Goal: Task Accomplishment & Management: Manage account settings

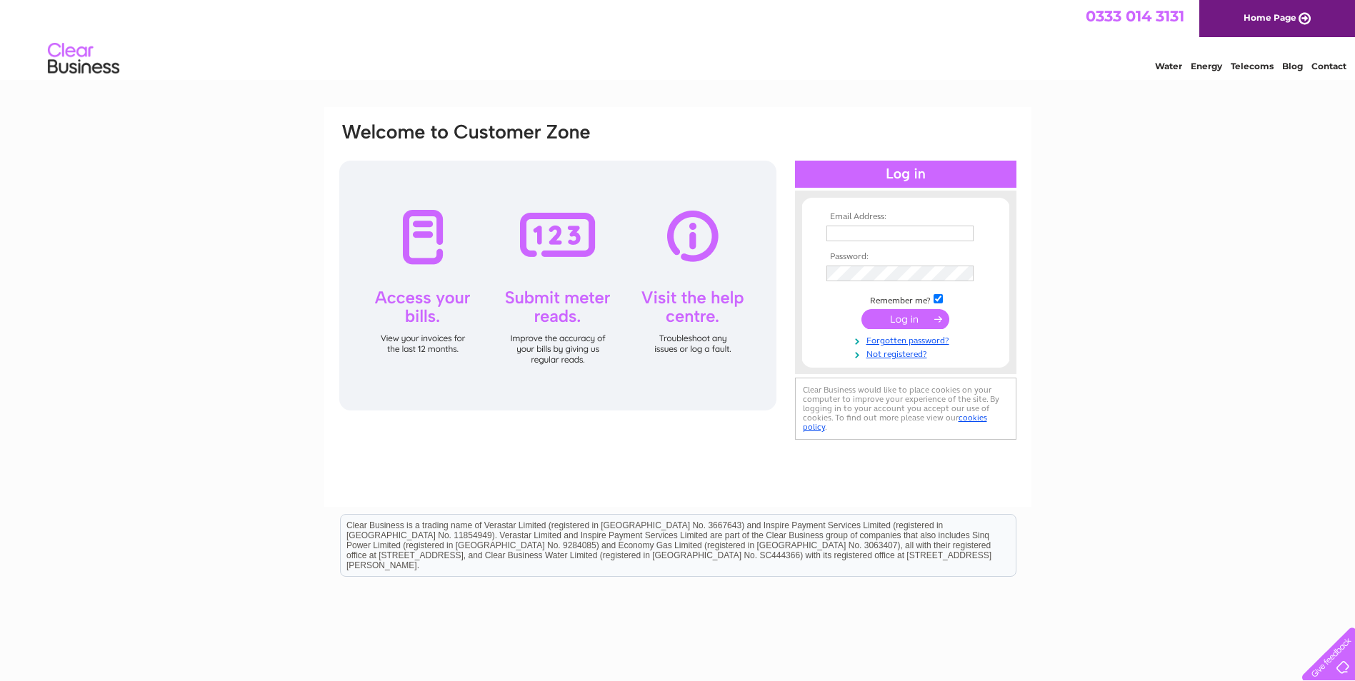
type input "angela@angelamortonltd.co.uk"
click at [896, 318] on input "submit" at bounding box center [905, 319] width 88 height 20
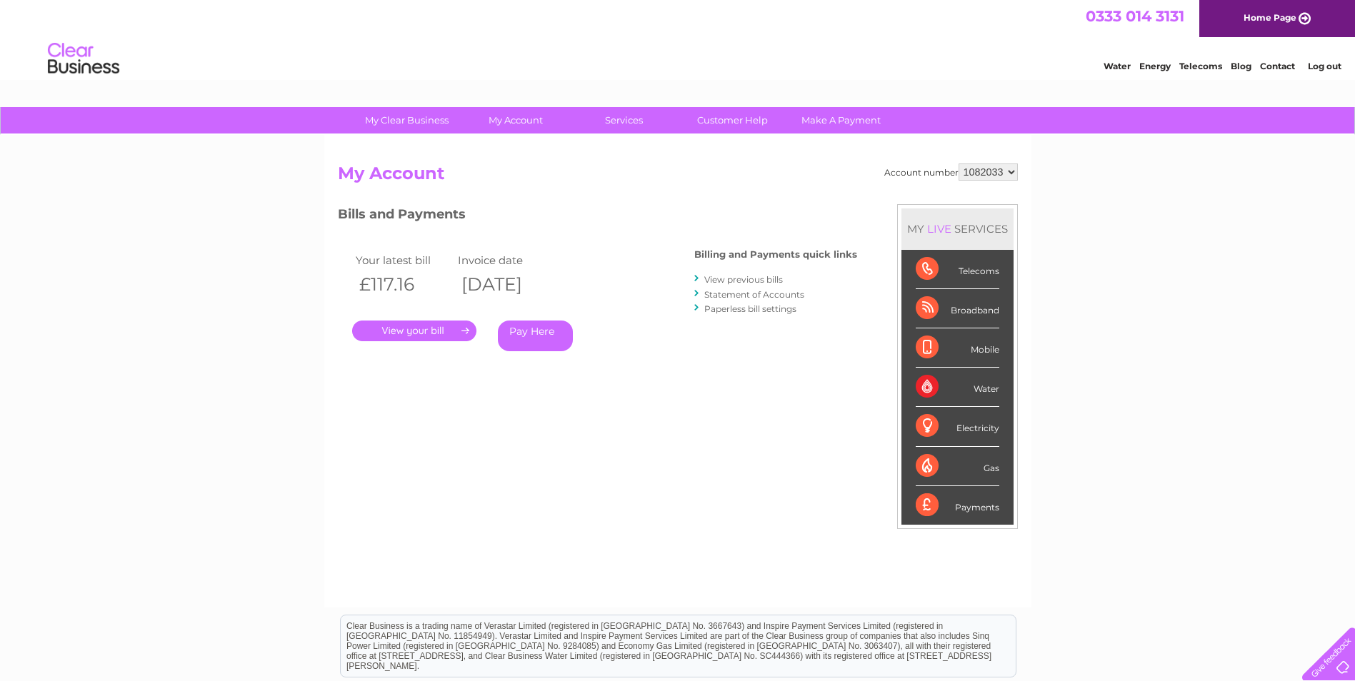
click at [417, 328] on link "." at bounding box center [414, 331] width 124 height 21
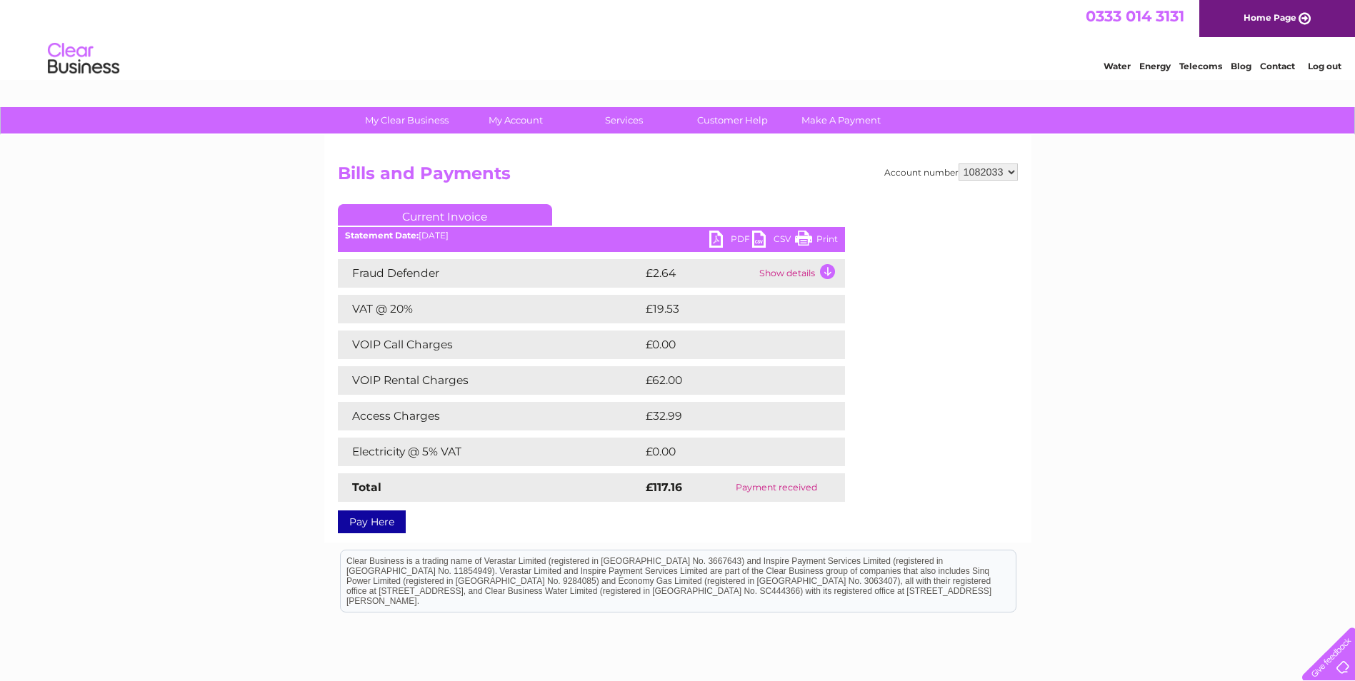
click at [734, 235] on link "PDF" at bounding box center [730, 241] width 43 height 21
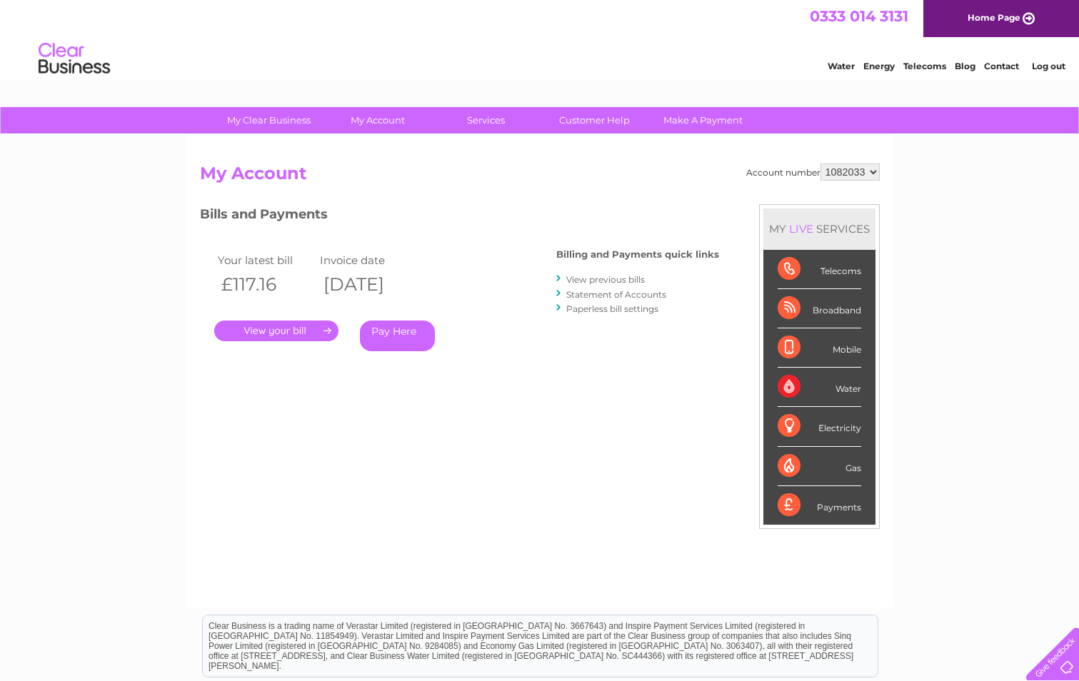
click at [620, 279] on link "View previous bills" at bounding box center [605, 279] width 79 height 11
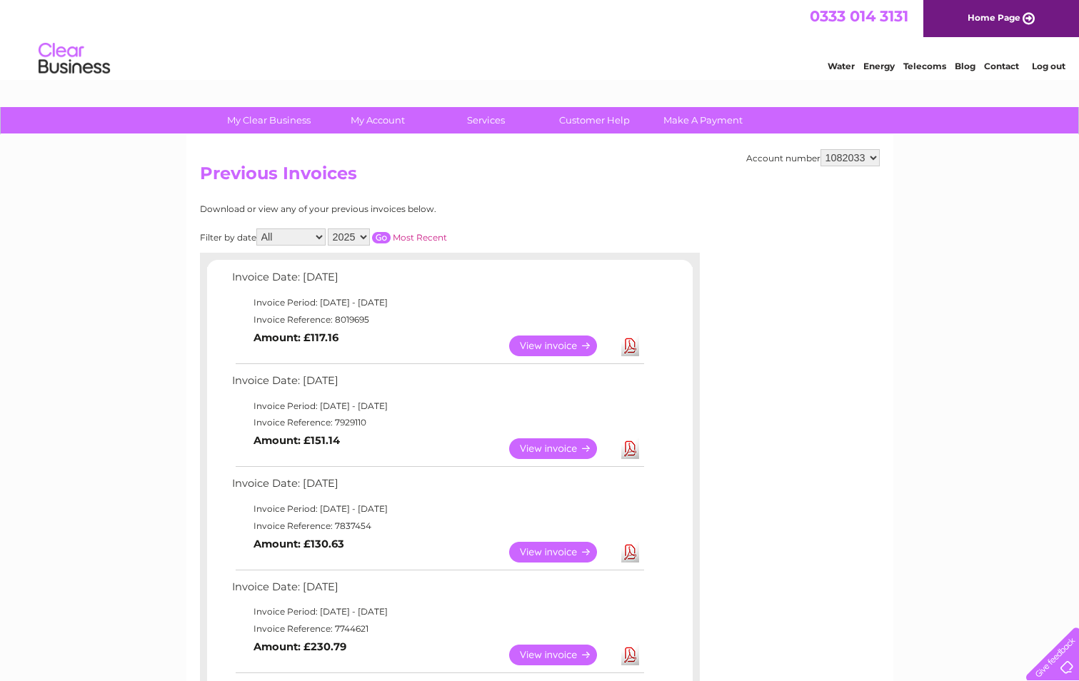
click at [546, 446] on link "View" at bounding box center [561, 448] width 105 height 21
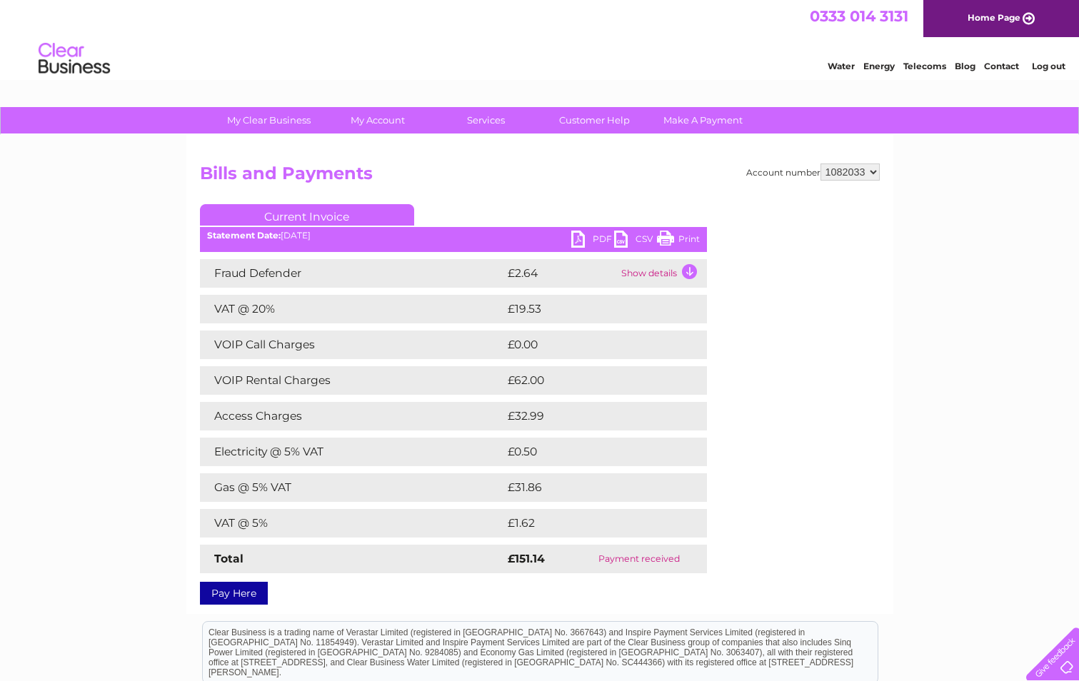
click at [603, 238] on link "PDF" at bounding box center [592, 241] width 43 height 21
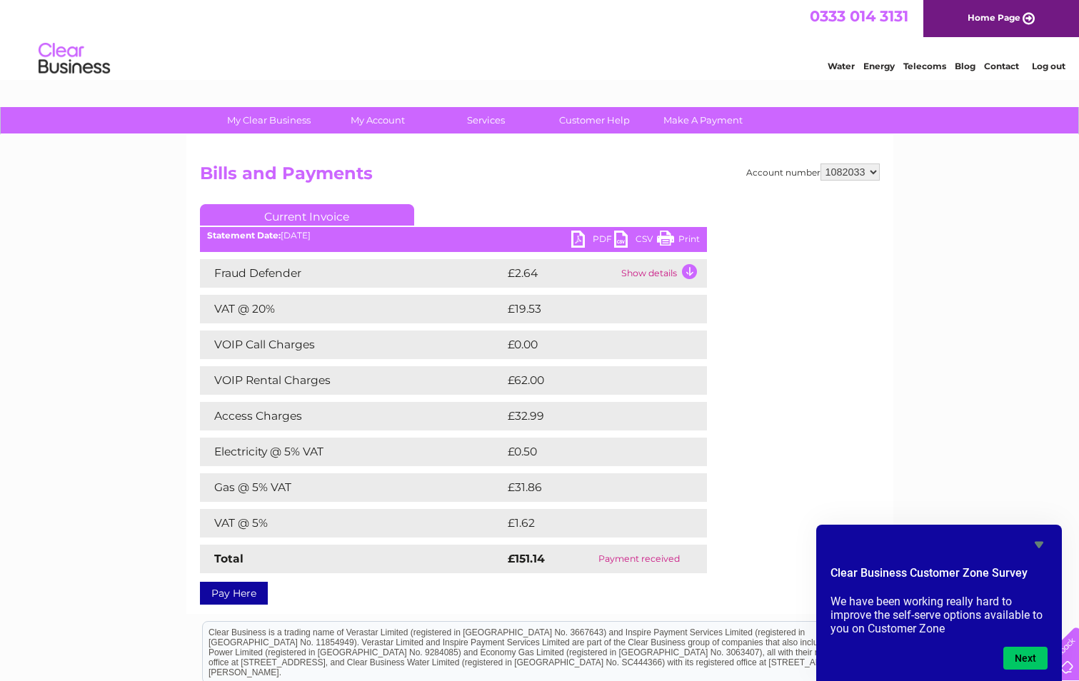
click at [1048, 67] on link "Log out" at bounding box center [1049, 66] width 34 height 11
